Goal: Find specific page/section: Find specific page/section

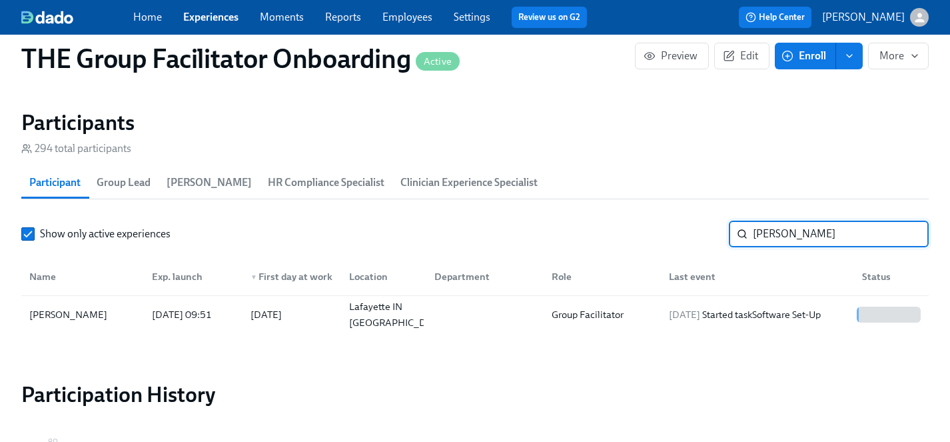
drag, startPoint x: 786, startPoint y: 234, endPoint x: 669, endPoint y: 226, distance: 117.6
click at [669, 226] on div "Show only active experiences [PERSON_NAME] ​" at bounding box center [474, 233] width 907 height 27
type input "[PERSON_NAME]"
click at [73, 312] on div "[PERSON_NAME]" at bounding box center [68, 314] width 89 height 16
